Goal: Check status: Check status

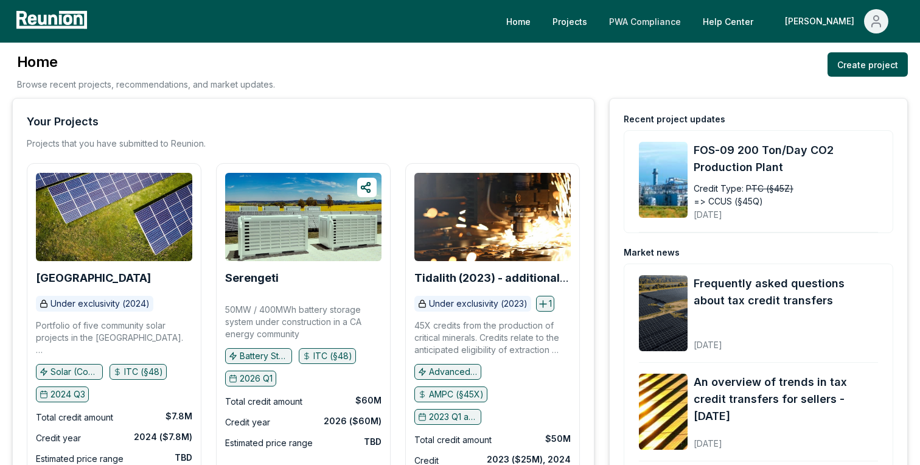
click at [690, 17] on link "PWA Compliance" at bounding box center [644, 21] width 91 height 24
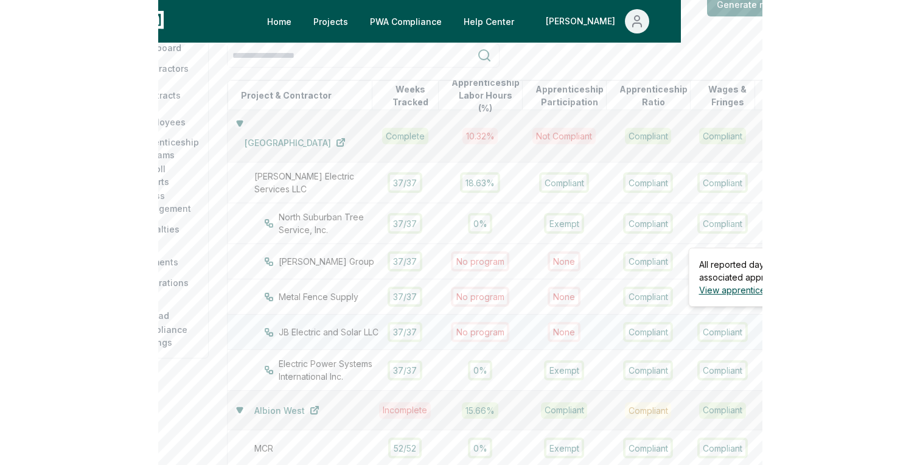
scroll to position [140, 0]
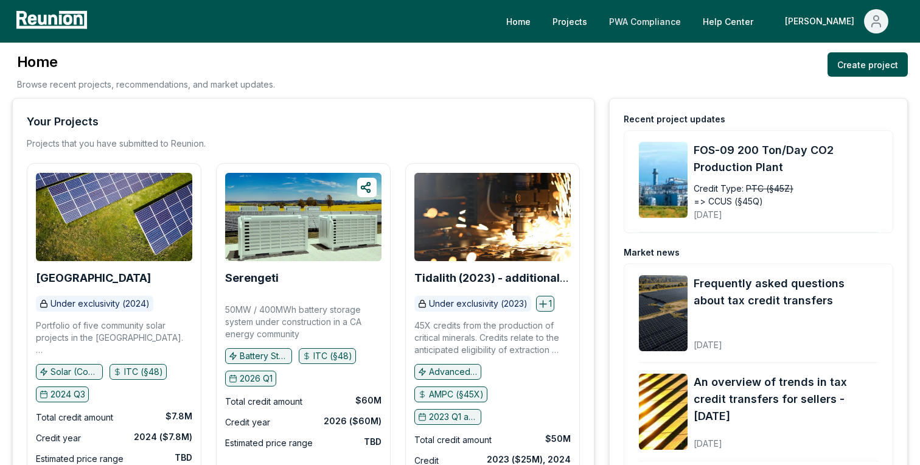
click at [690, 26] on link "PWA Compliance" at bounding box center [644, 21] width 91 height 24
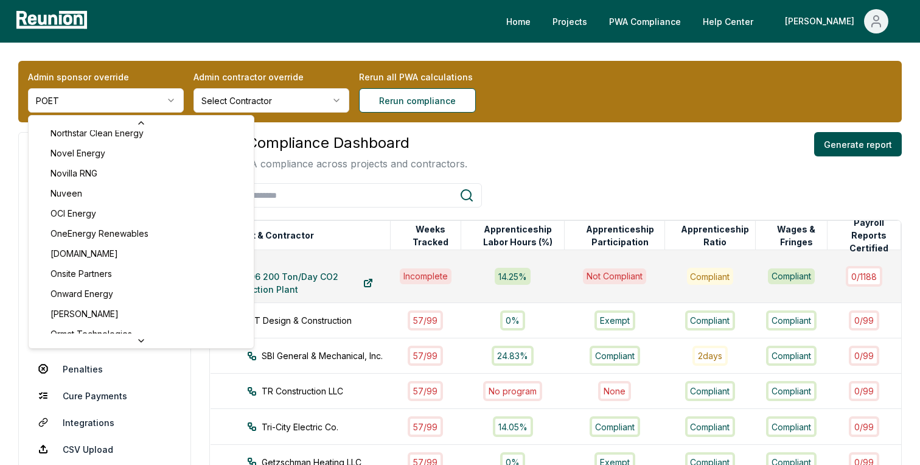
scroll to position [425, 0]
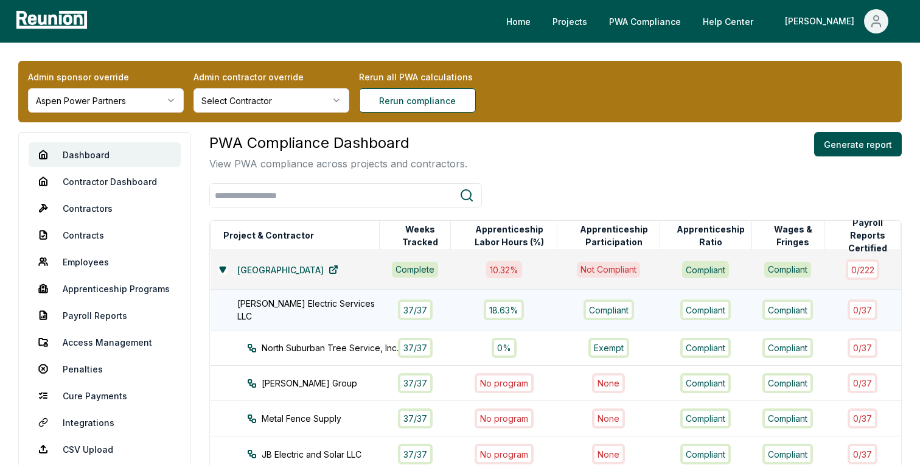
click at [762, 313] on div "Compliant" at bounding box center [787, 309] width 50 height 20
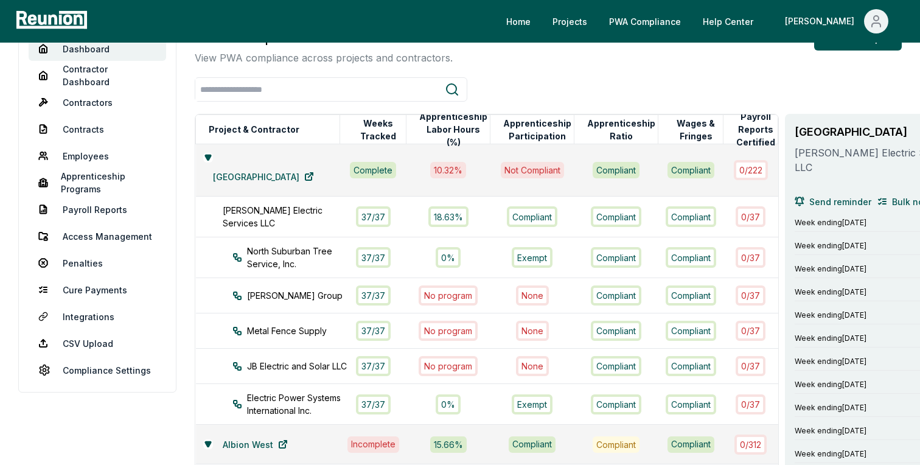
scroll to position [114, 0]
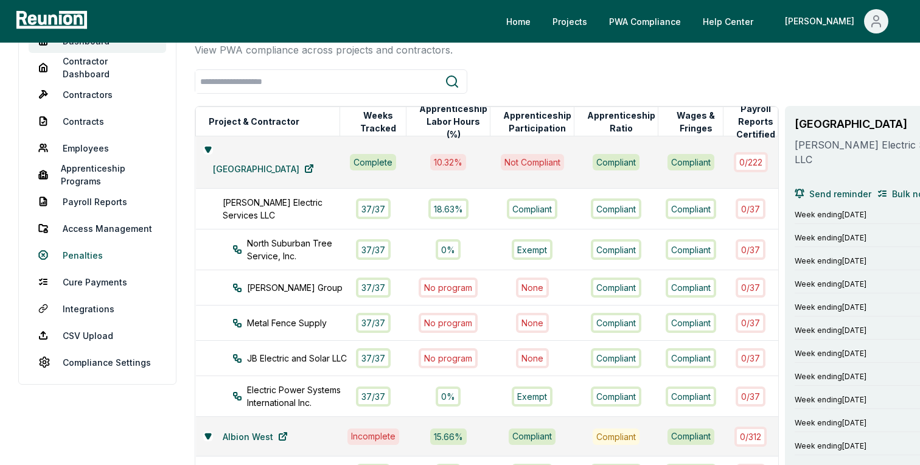
click at [92, 257] on link "Penalties" at bounding box center [97, 255] width 137 height 24
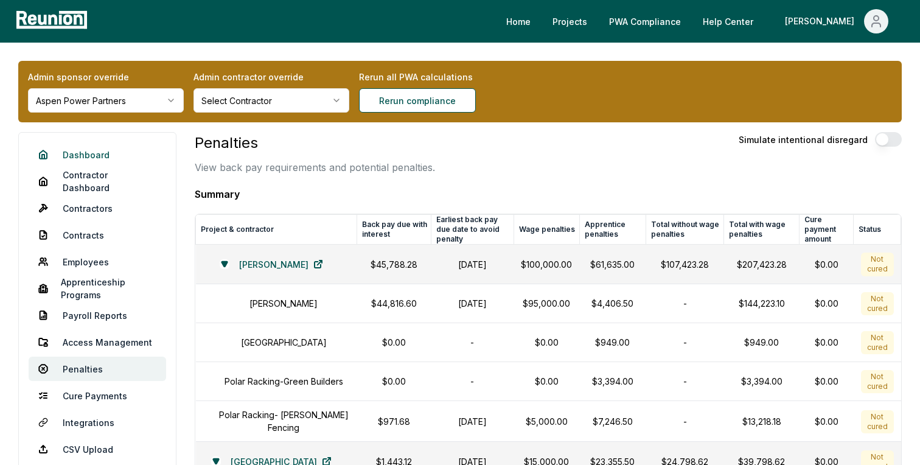
click at [86, 152] on link "Dashboard" at bounding box center [97, 154] width 137 height 24
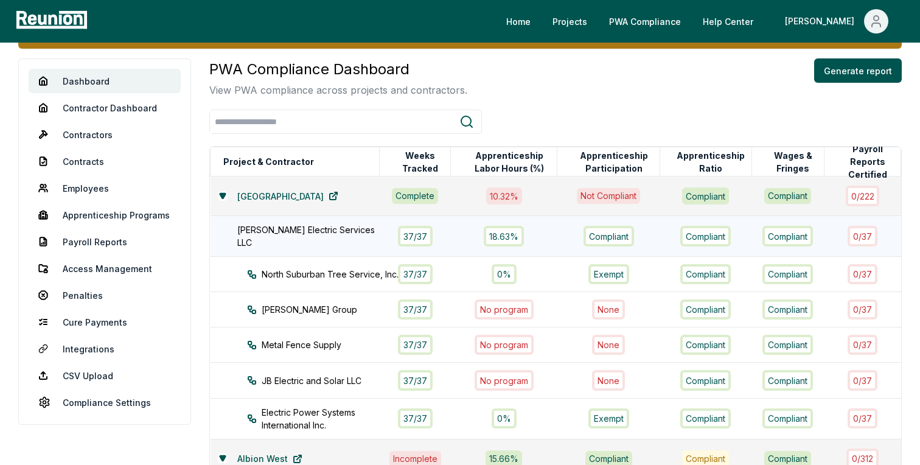
scroll to position [57, 0]
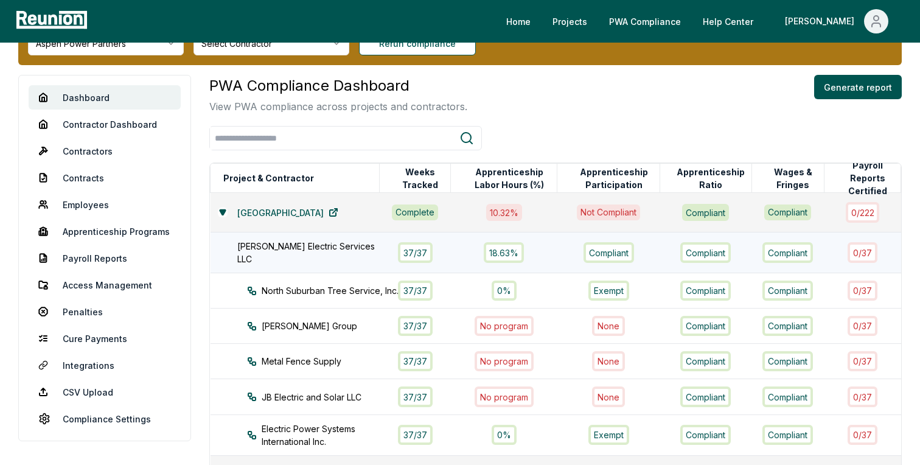
click at [680, 252] on div "Compliant" at bounding box center [705, 252] width 50 height 20
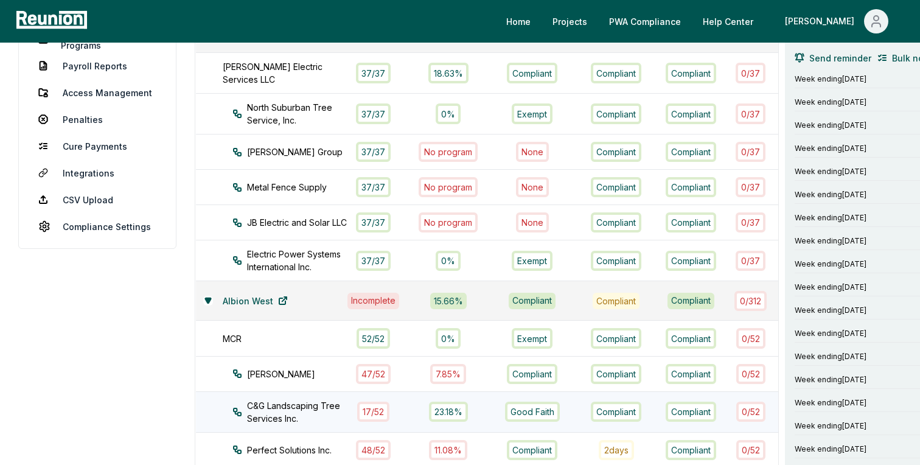
scroll to position [0, 0]
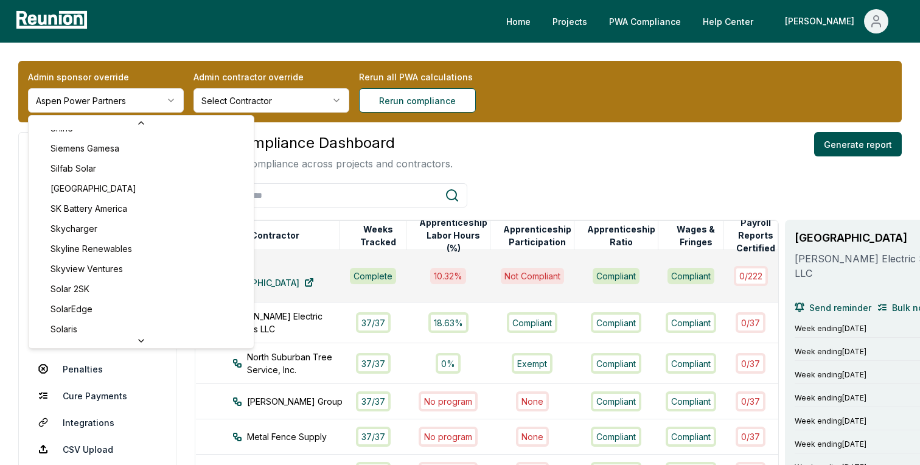
scroll to position [4516, 0]
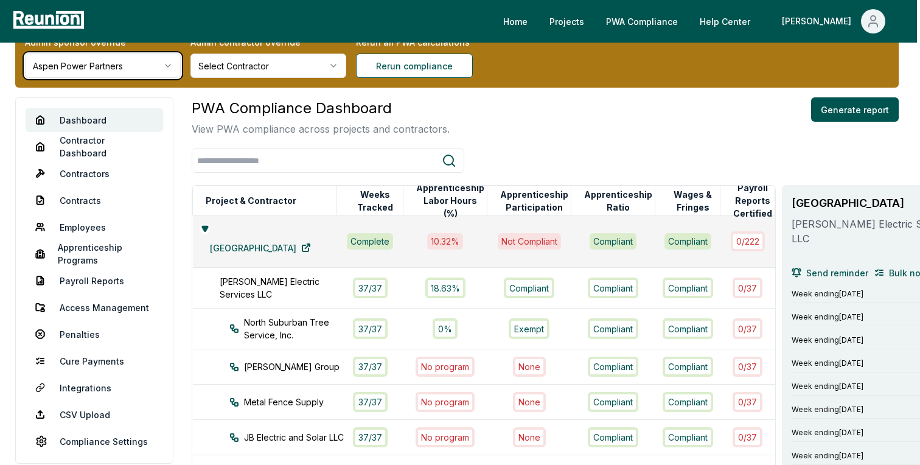
scroll to position [0, 3]
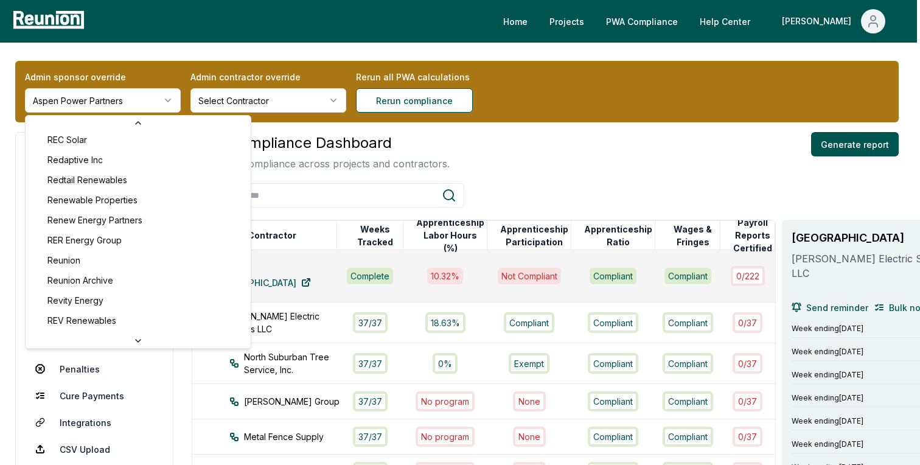
scroll to position [4269, 0]
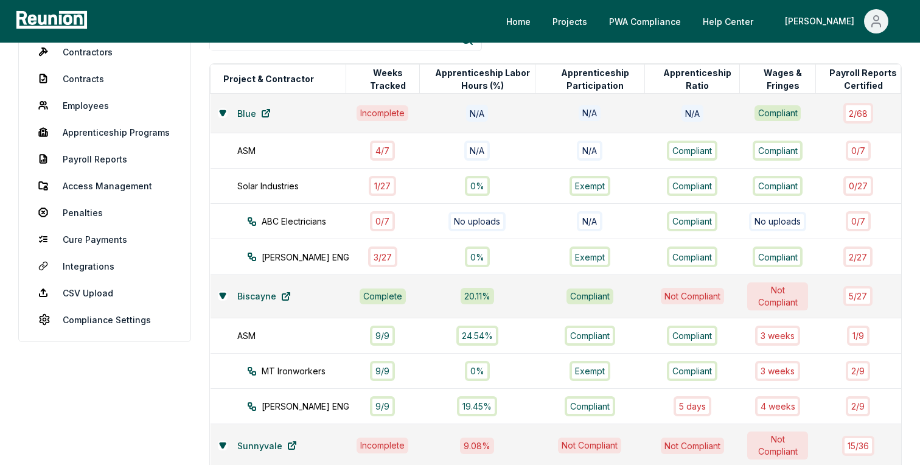
scroll to position [148, 0]
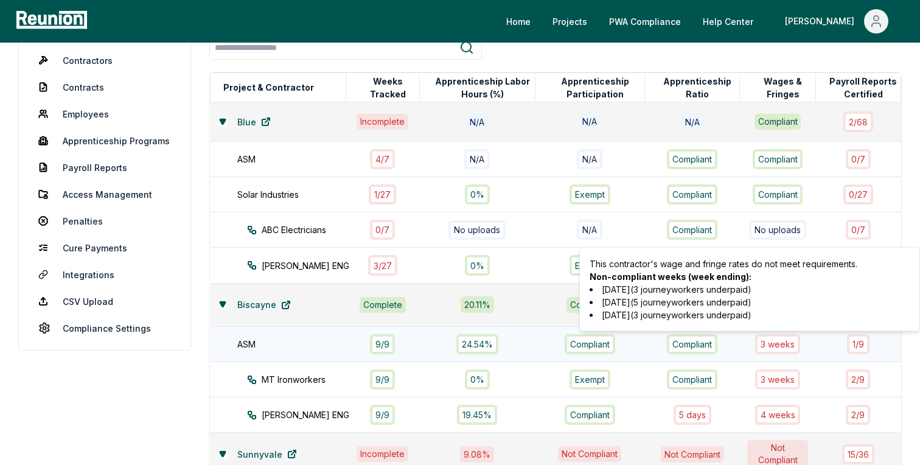
click at [771, 345] on div "3 week s" at bounding box center [777, 344] width 45 height 20
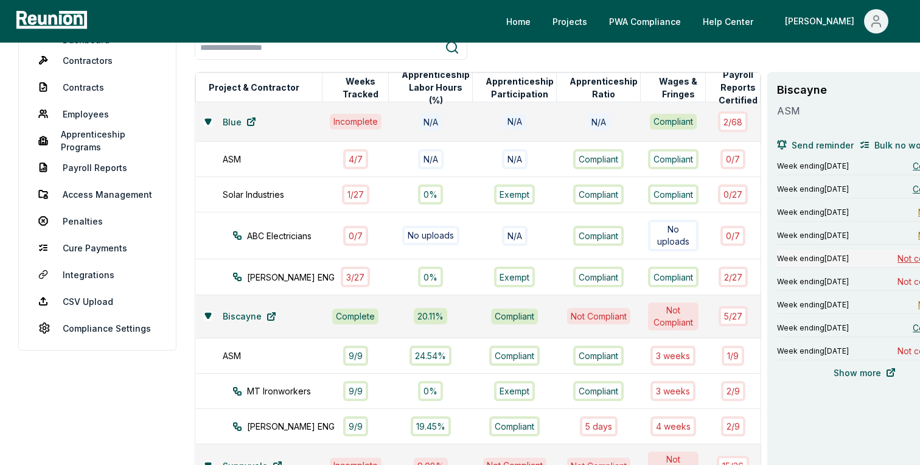
click at [897, 257] on span "Not compliant" at bounding box center [924, 258] width 55 height 13
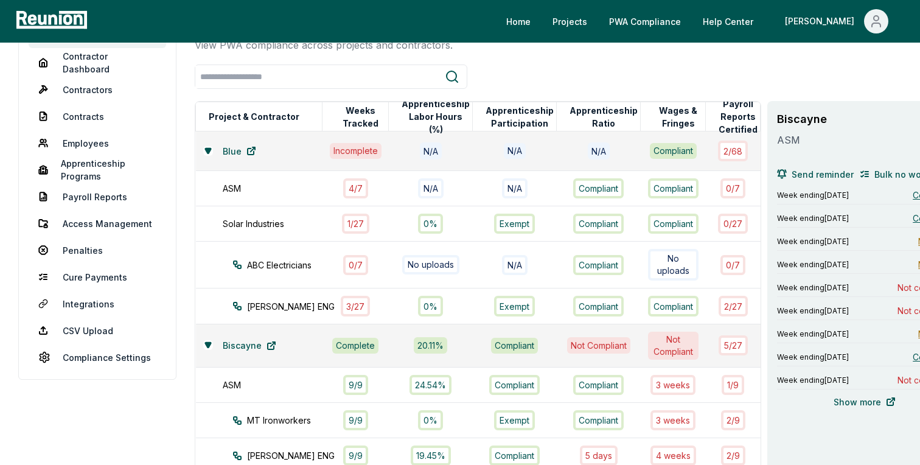
scroll to position [0, 0]
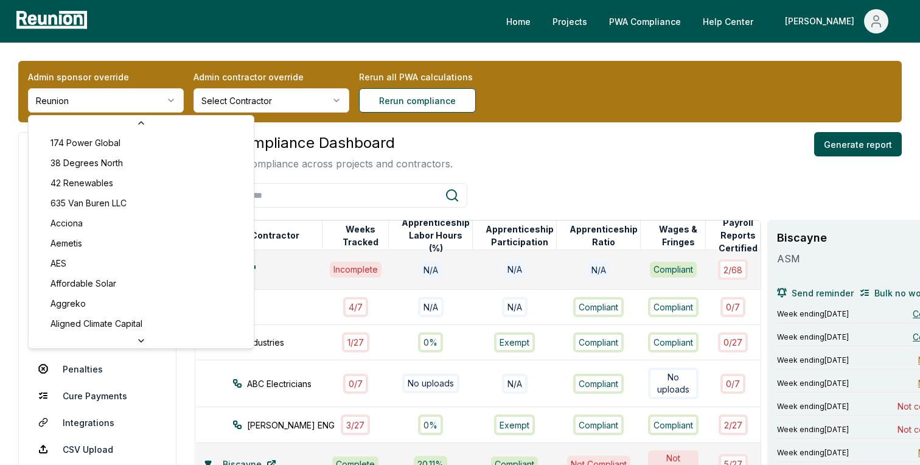
click at [141, 92] on html "Please visit us on your desktop We're working on making our marketplace mobile-…" at bounding box center [460, 428] width 920 height 857
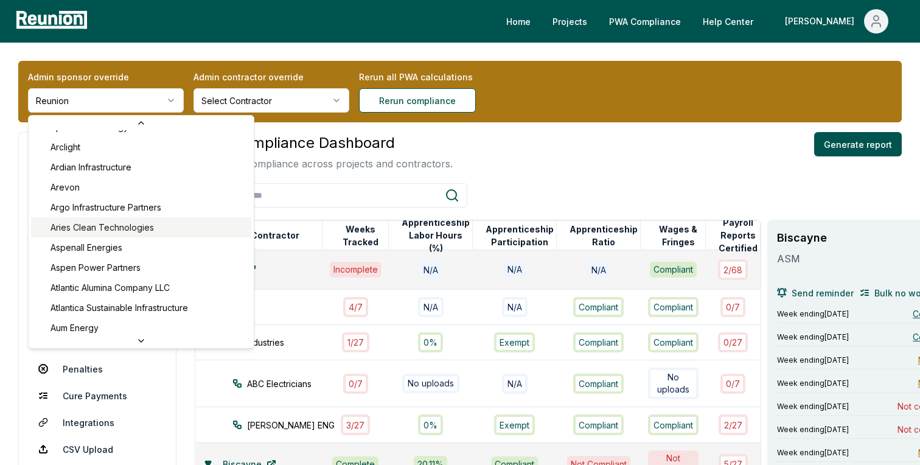
scroll to position [416, 0]
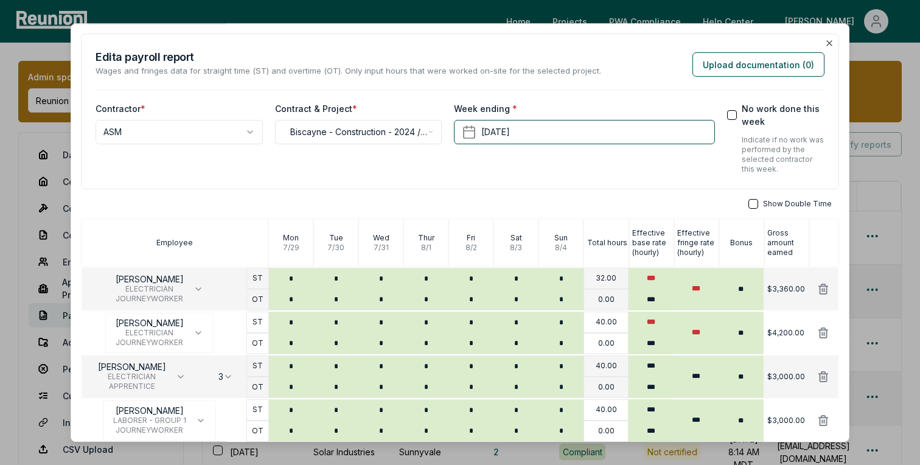
scroll to position [184, 0]
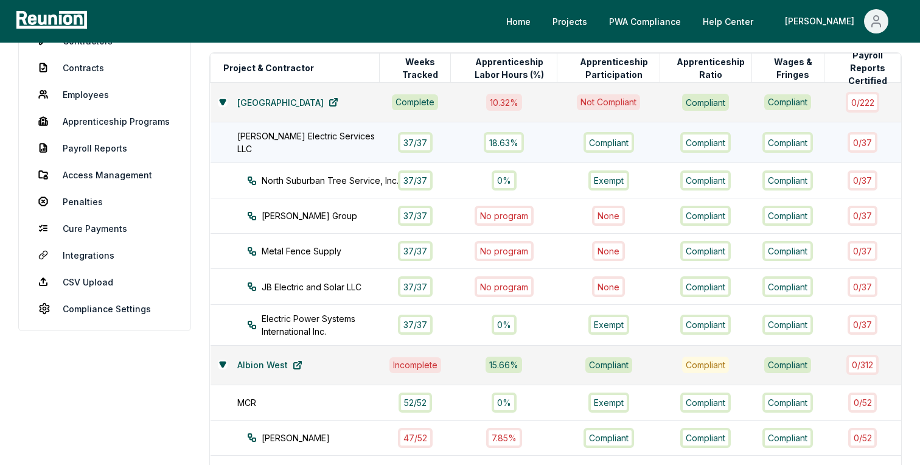
scroll to position [160, 0]
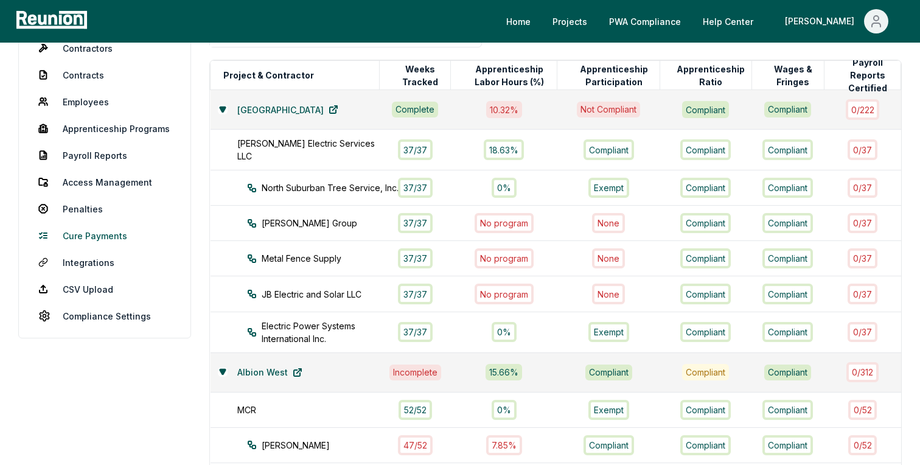
click at [91, 235] on link "Cure Payments" at bounding box center [105, 235] width 152 height 24
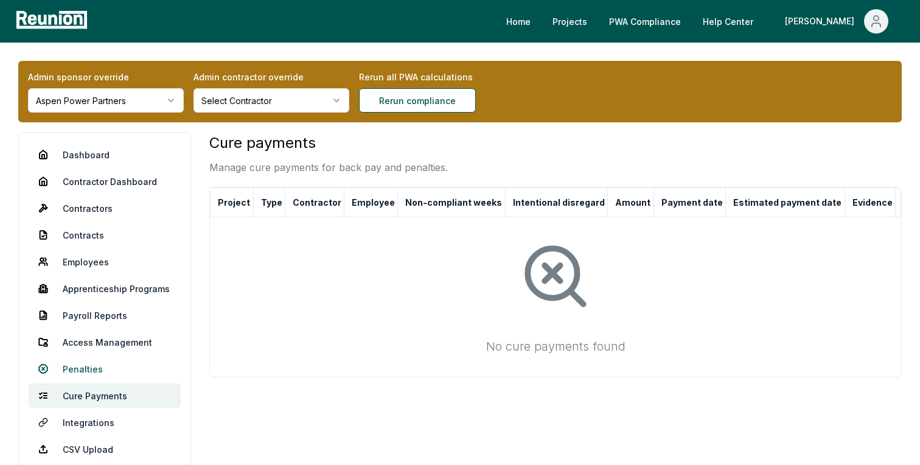
click at [69, 368] on link "Penalties" at bounding box center [105, 368] width 152 height 24
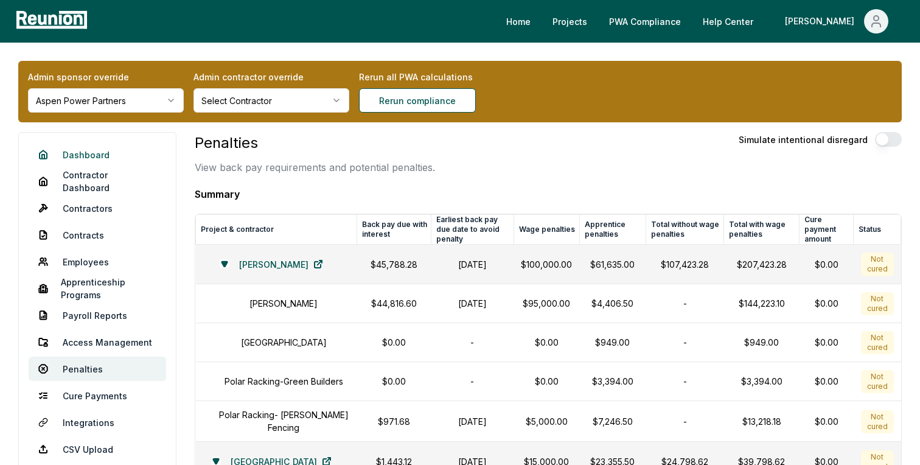
click at [91, 153] on link "Dashboard" at bounding box center [97, 154] width 137 height 24
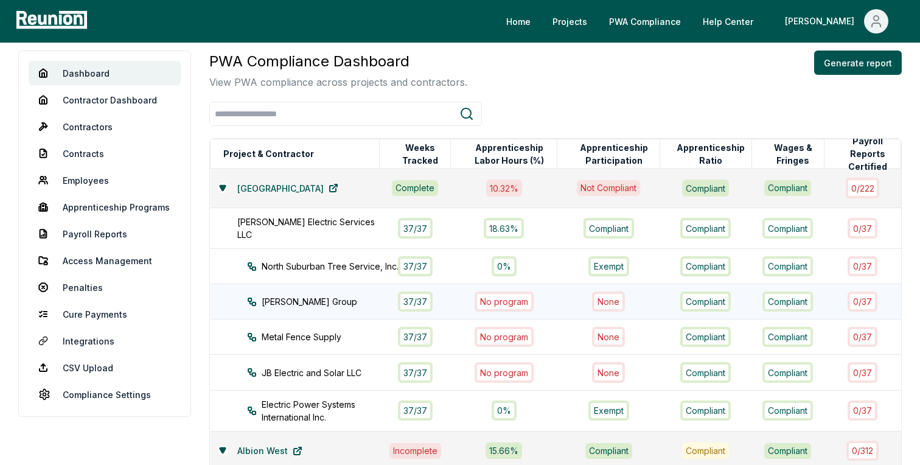
scroll to position [80, 0]
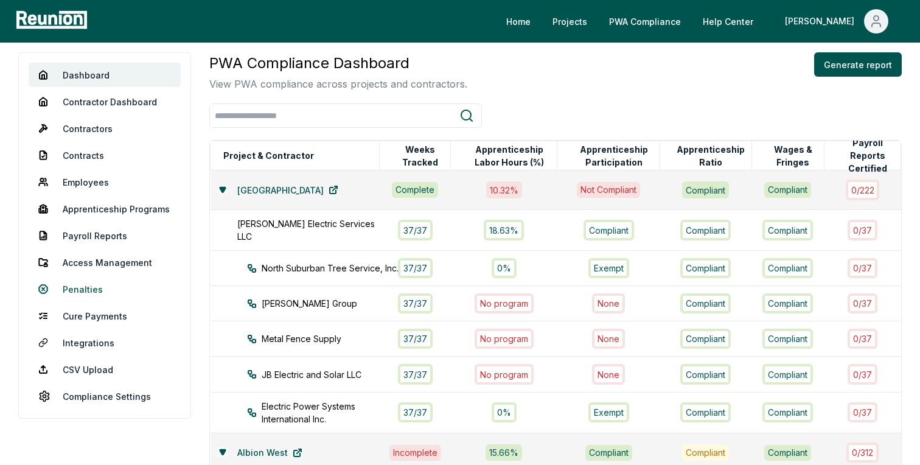
click at [89, 290] on link "Penalties" at bounding box center [105, 289] width 152 height 24
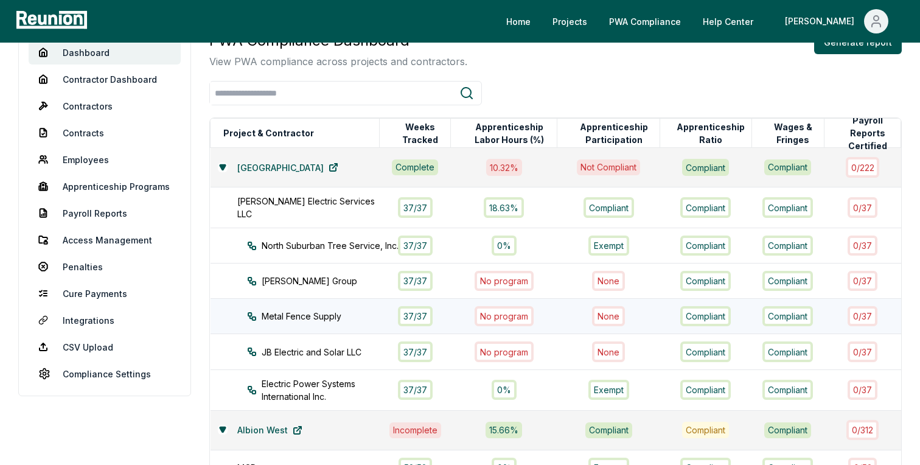
scroll to position [103, 0]
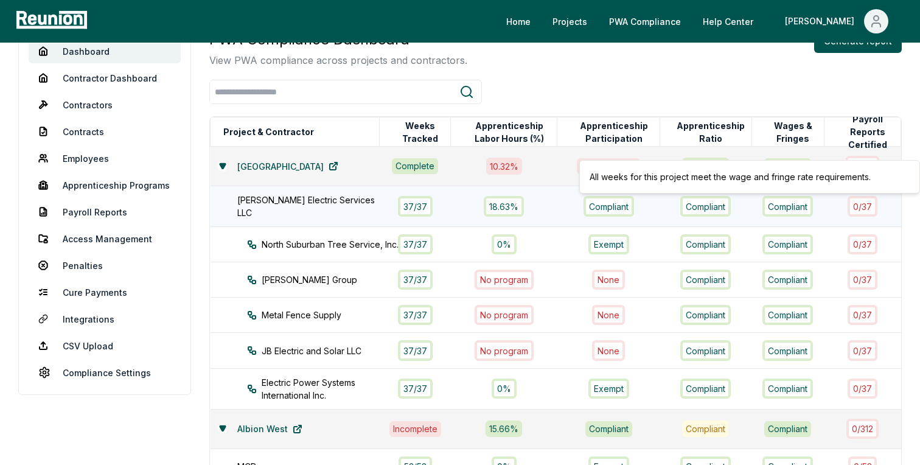
click at [803, 209] on div "Compliant" at bounding box center [787, 206] width 50 height 20
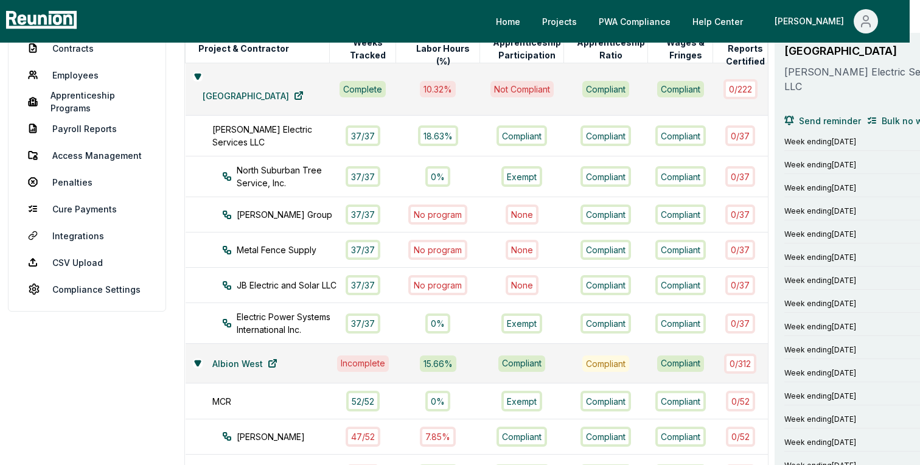
scroll to position [186, 10]
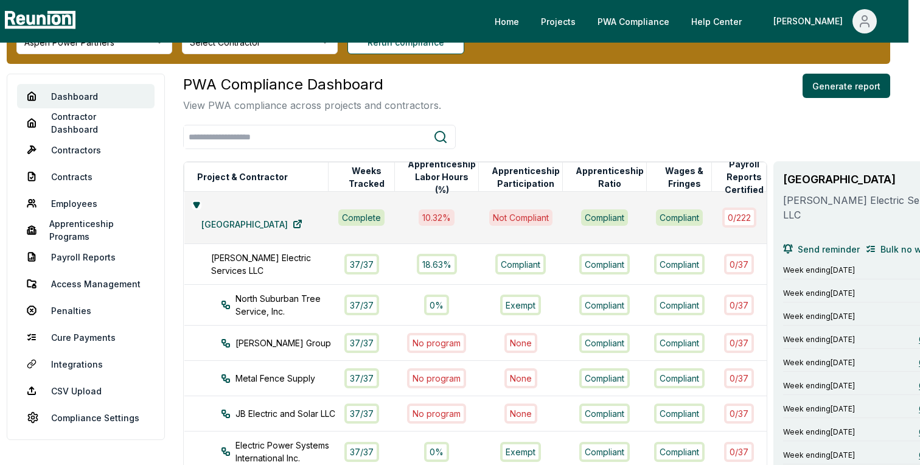
scroll to position [0, 12]
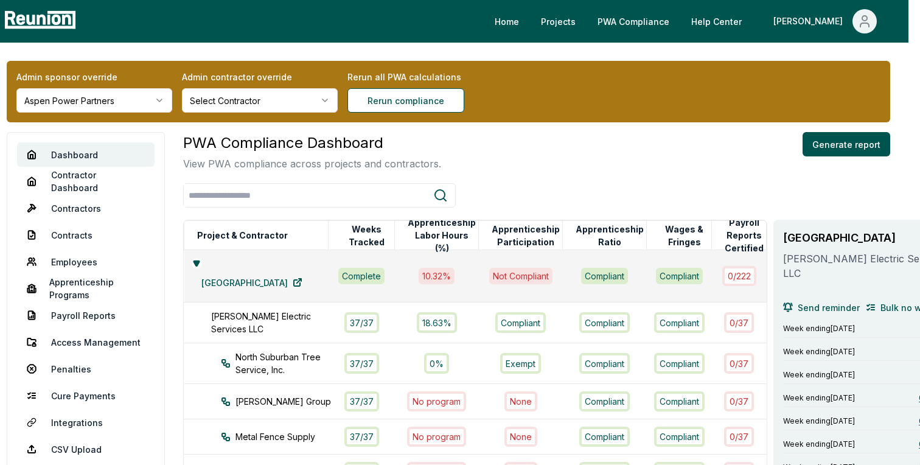
click at [611, 147] on div "PWA Compliance Dashboard View PWA compliance across projects and contractors. G…" at bounding box center [536, 151] width 707 height 39
click at [608, 164] on div "PWA Compliance Dashboard View PWA compliance across projects and contractors. G…" at bounding box center [536, 151] width 707 height 39
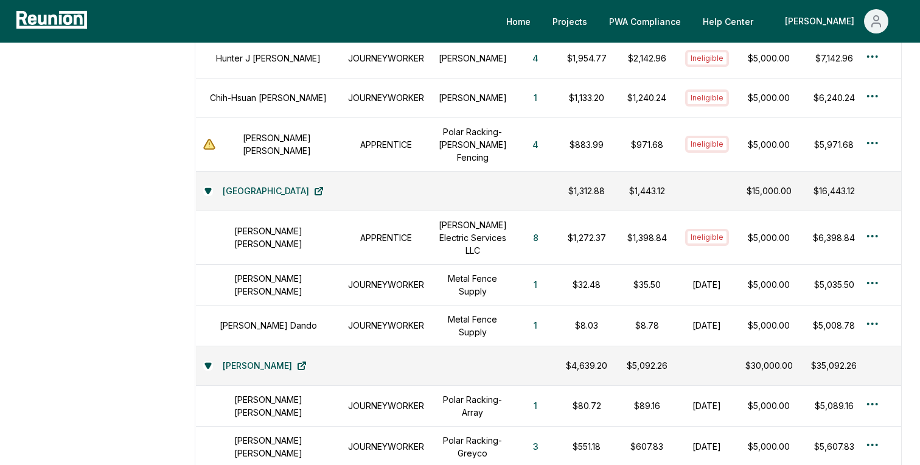
scroll to position [1439, 0]
click at [523, 226] on button "8" at bounding box center [535, 238] width 25 height 24
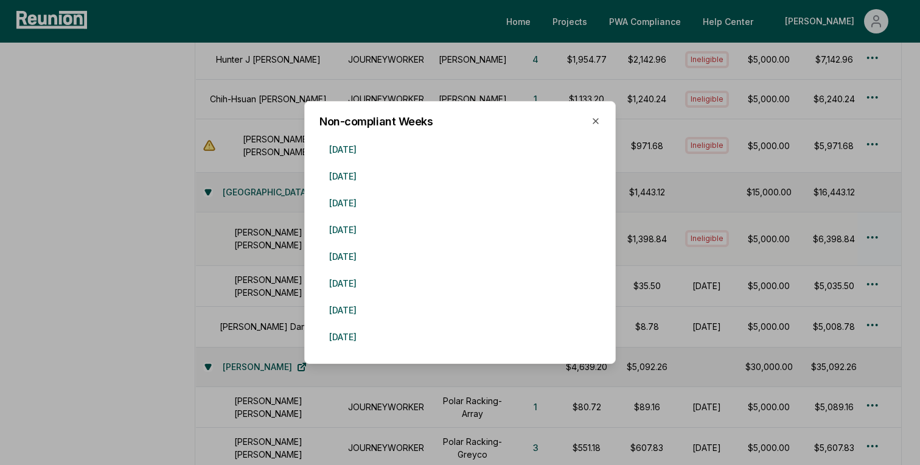
click at [109, 295] on div at bounding box center [460, 232] width 920 height 465
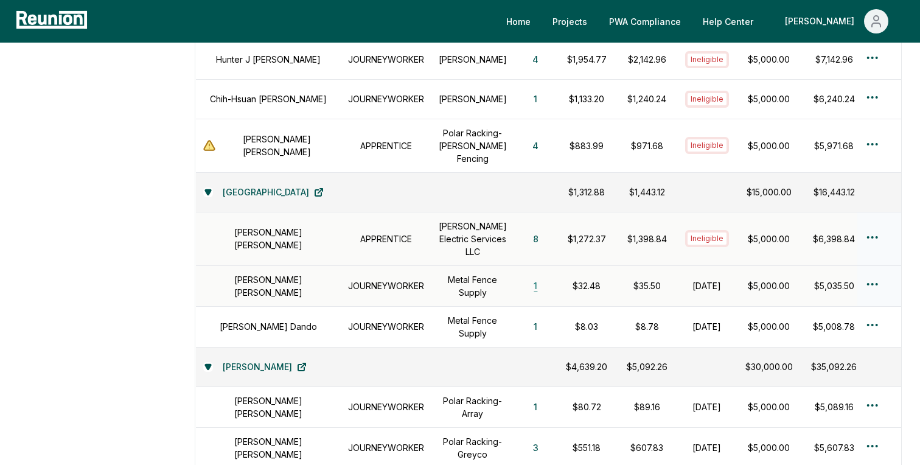
click at [524, 274] on button "1" at bounding box center [535, 286] width 23 height 24
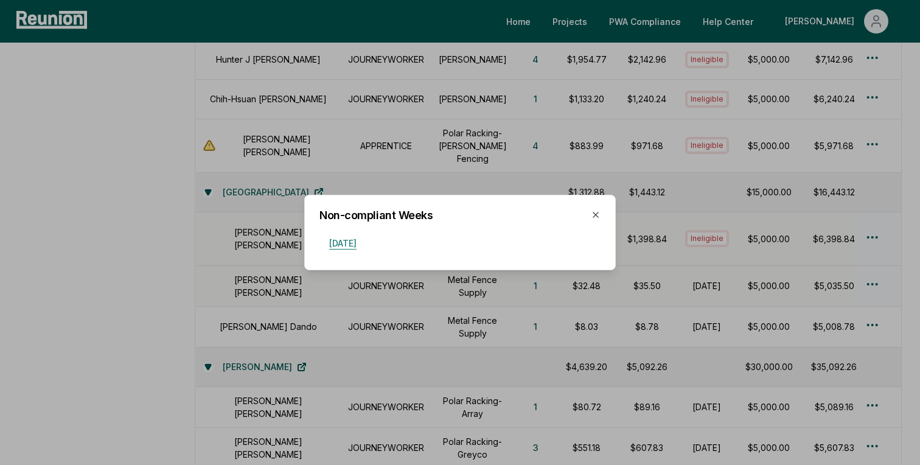
click at [366, 243] on button "November 14, 2024" at bounding box center [342, 243] width 47 height 24
click at [437, 161] on div at bounding box center [460, 232] width 920 height 465
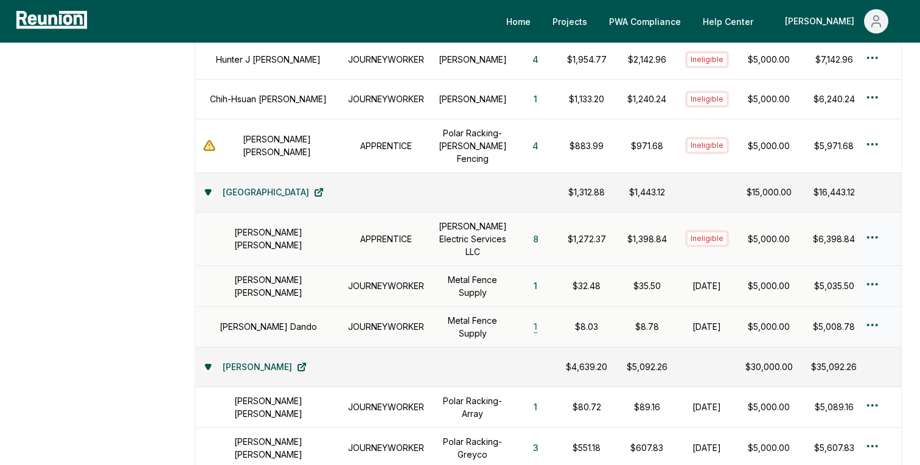
click at [524, 314] on button "1" at bounding box center [535, 326] width 23 height 24
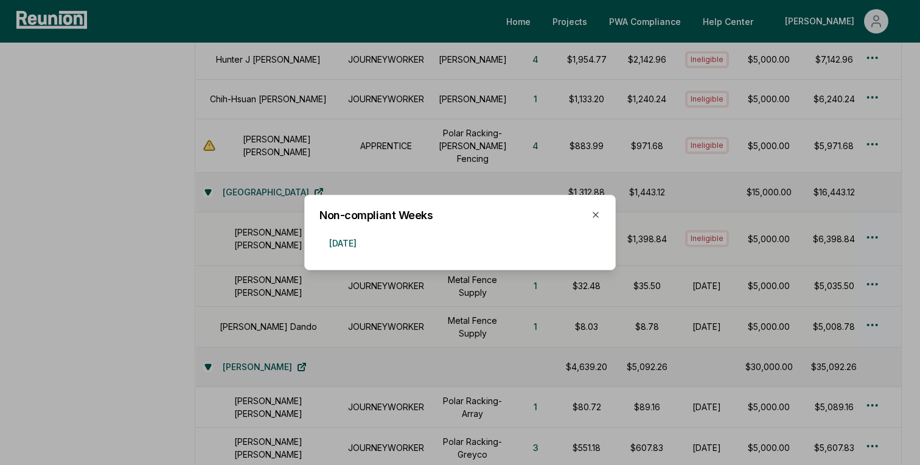
click at [454, 338] on div at bounding box center [460, 232] width 920 height 465
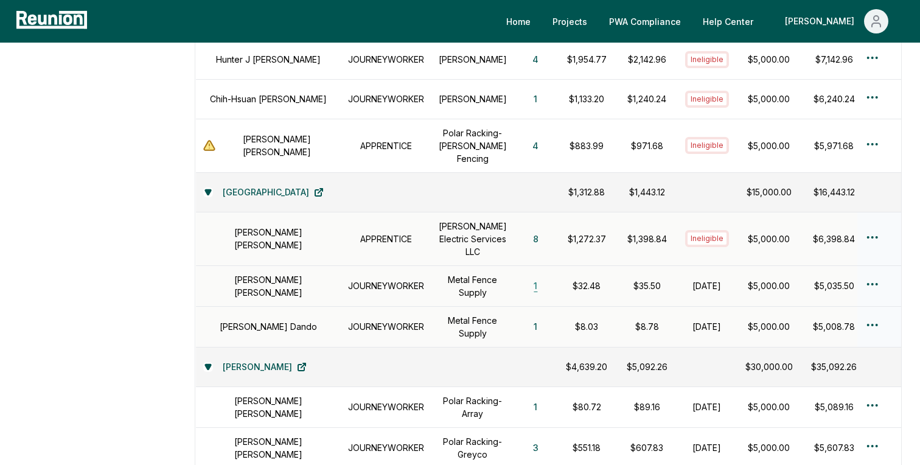
click at [524, 274] on button "1" at bounding box center [535, 286] width 23 height 24
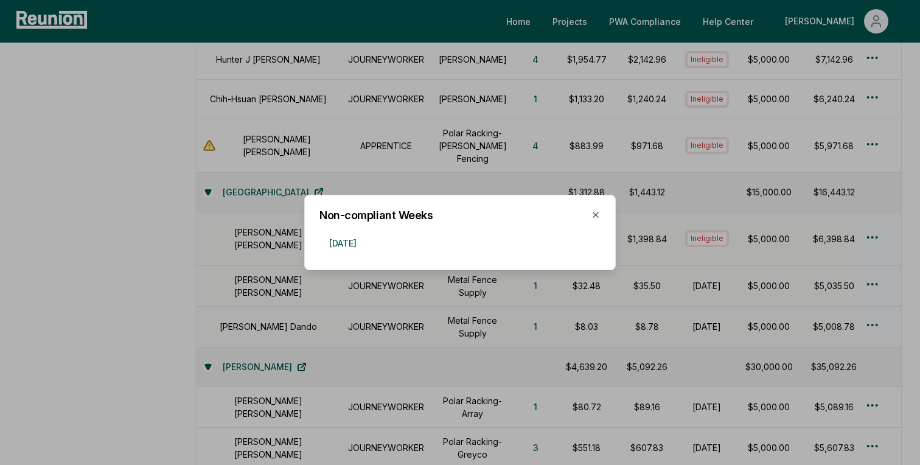
click at [243, 184] on div at bounding box center [460, 232] width 920 height 465
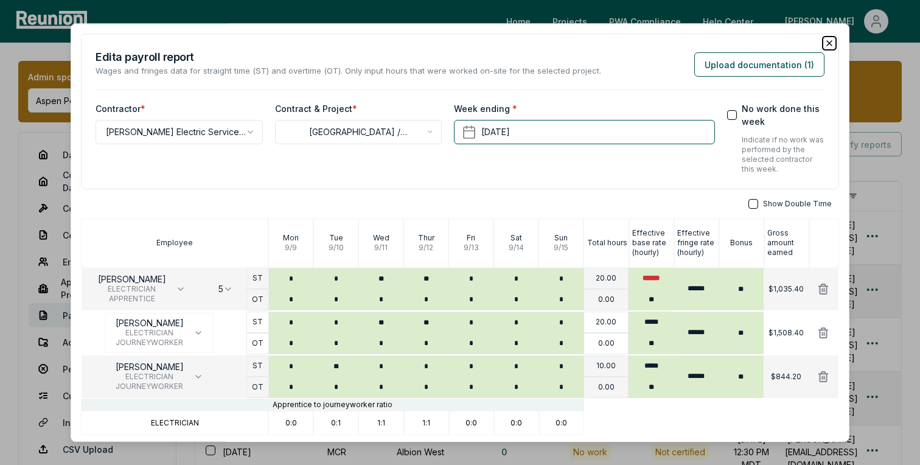
click at [828, 40] on icon "button" at bounding box center [829, 43] width 10 height 10
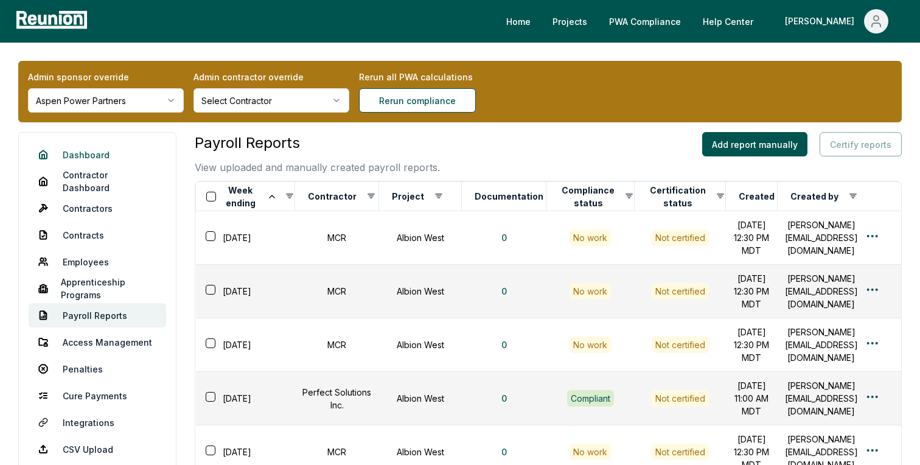
click at [85, 158] on link "Dashboard" at bounding box center [97, 154] width 137 height 24
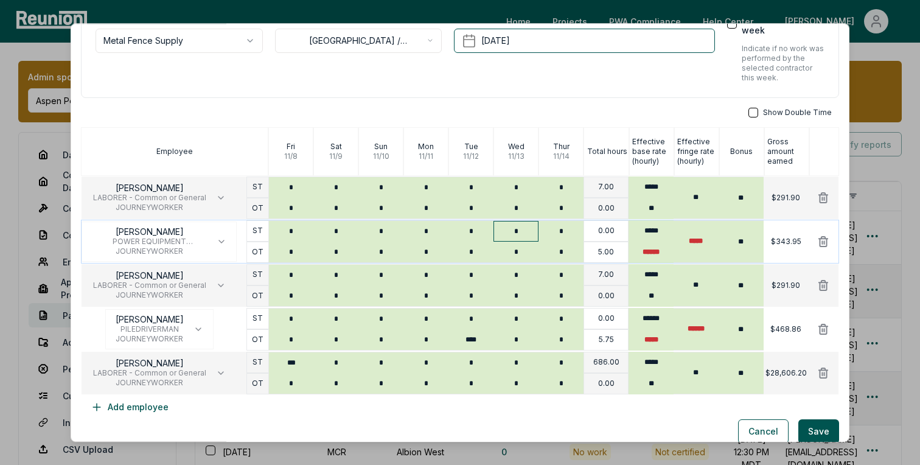
scroll to position [96, 0]
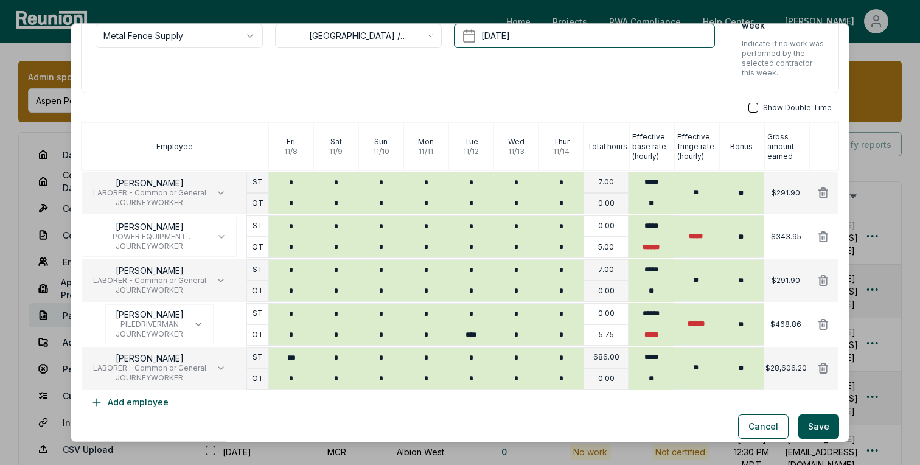
click at [404, 87] on div "**********" at bounding box center [460, 15] width 758 height 156
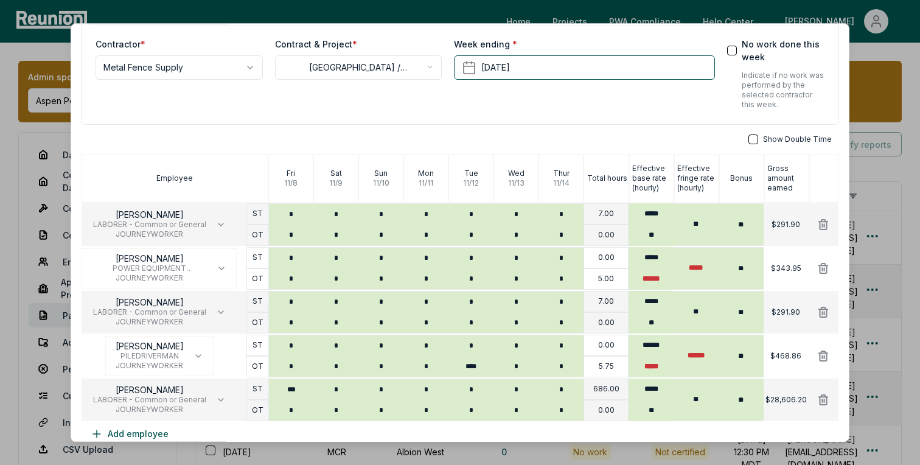
scroll to position [103, 0]
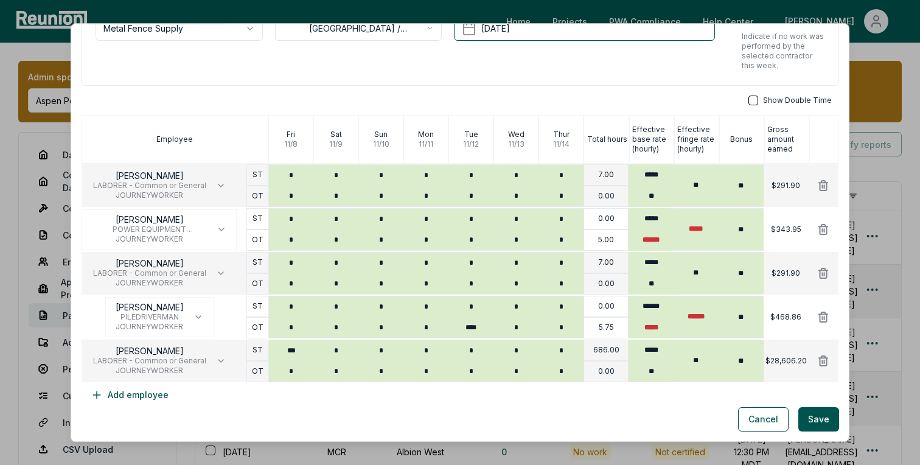
click at [258, 69] on div "**********" at bounding box center [178, 35] width 167 height 72
